Goal: Connect with others: Find contact information

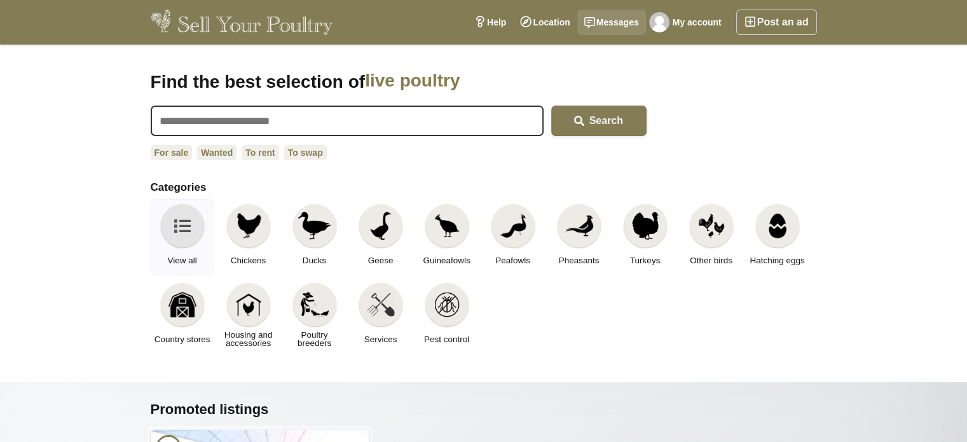
click at [626, 17] on link "Messages" at bounding box center [611, 22] width 69 height 25
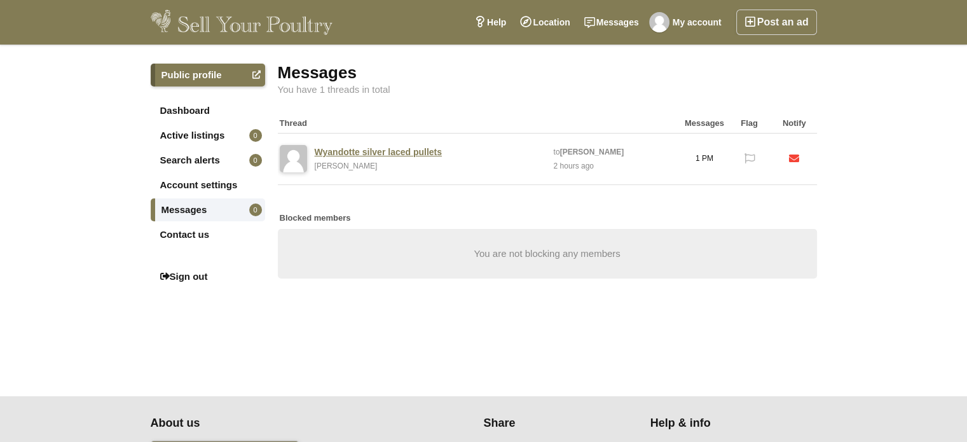
click at [374, 148] on link "Wyandotte silver laced pullets" at bounding box center [378, 151] width 127 height 11
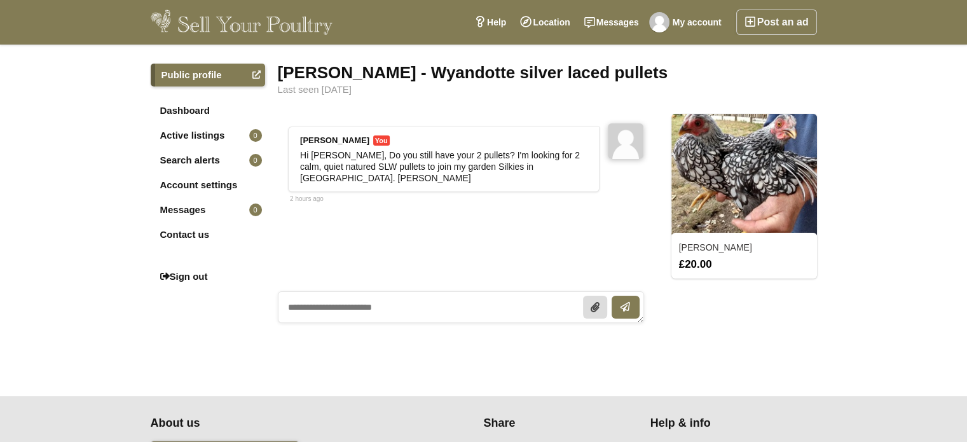
click at [736, 165] on img at bounding box center [745, 174] width 146 height 121
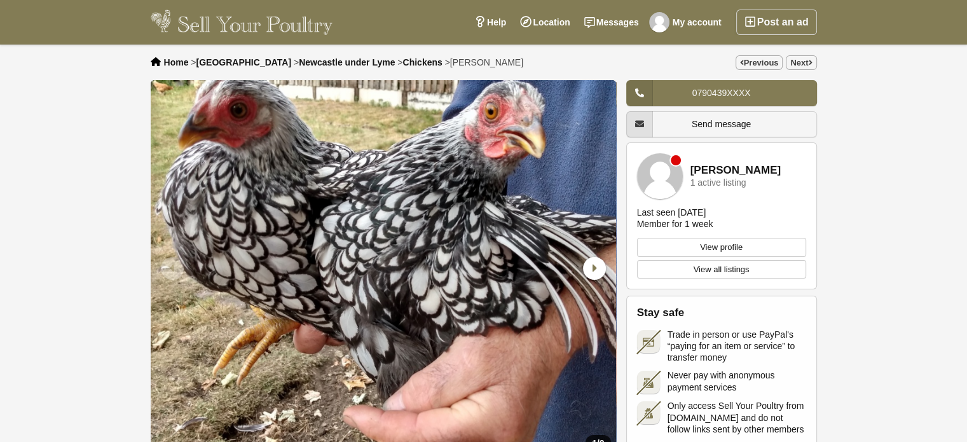
click at [741, 243] on link "View profile" at bounding box center [721, 247] width 169 height 19
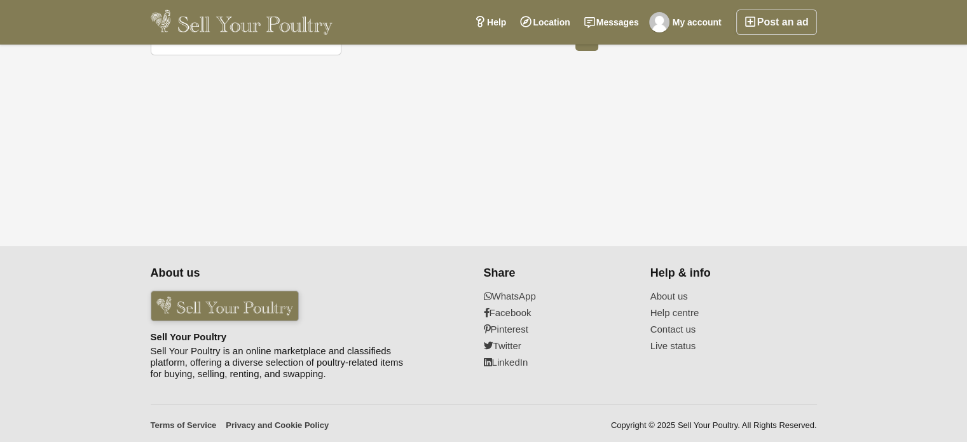
scroll to position [159, 0]
